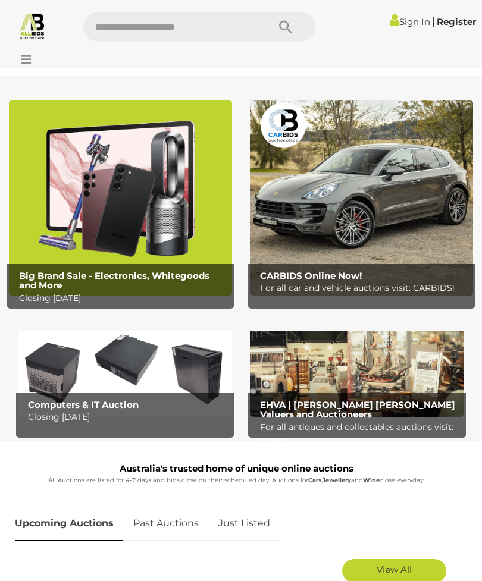
click at [389, 260] on img at bounding box center [361, 198] width 223 height 196
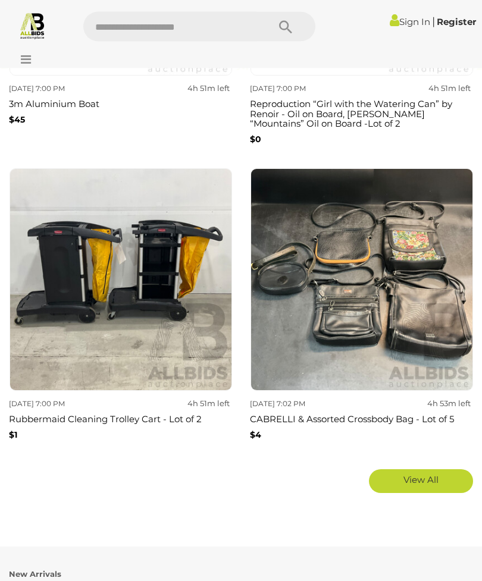
scroll to position [1991, 0]
click at [20, 55] on icon at bounding box center [23, 60] width 16 height 12
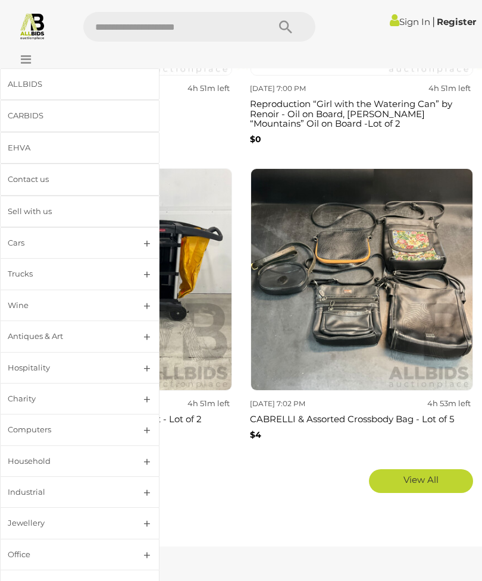
click at [144, 396] on link "Charity" at bounding box center [79, 399] width 159 height 32
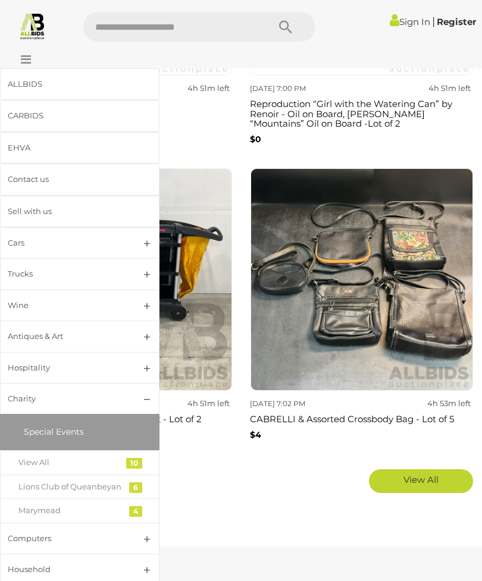
click at [29, 456] on div "View All" at bounding box center [70, 463] width 105 height 14
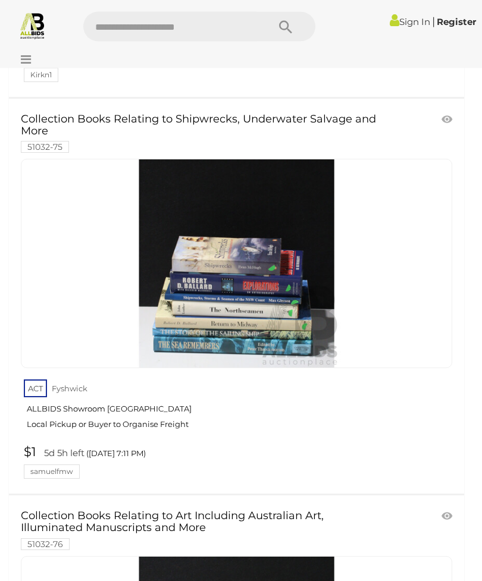
scroll to position [3366, 0]
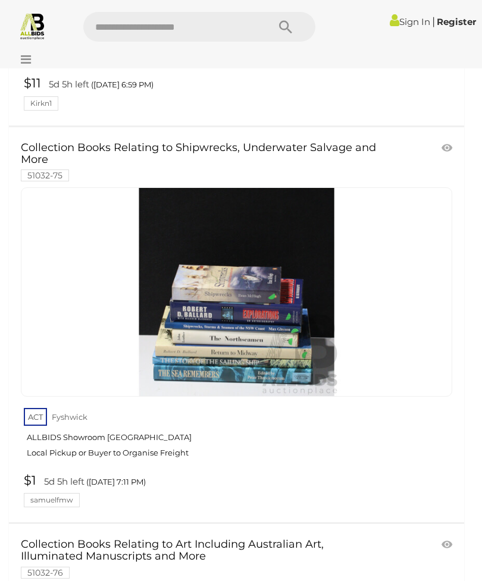
click at [26, 23] on img at bounding box center [32, 26] width 28 height 28
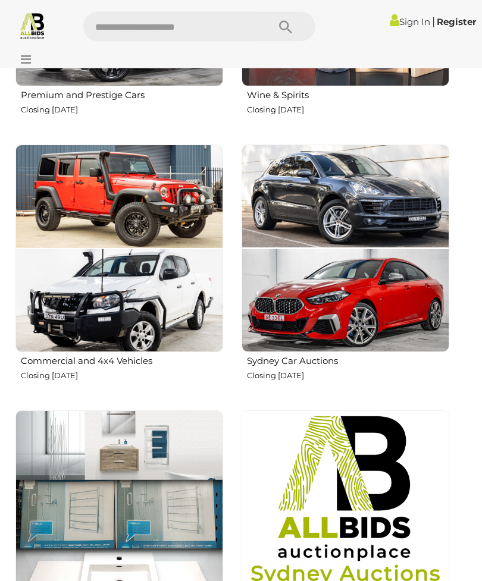
scroll to position [728, 0]
click at [95, 211] on img at bounding box center [119, 249] width 208 height 208
